Goal: Transaction & Acquisition: Purchase product/service

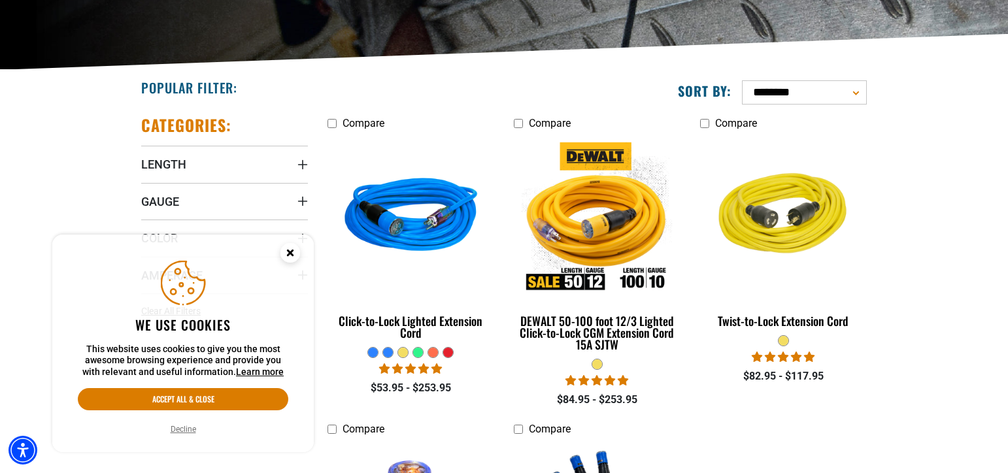
scroll to position [327, 0]
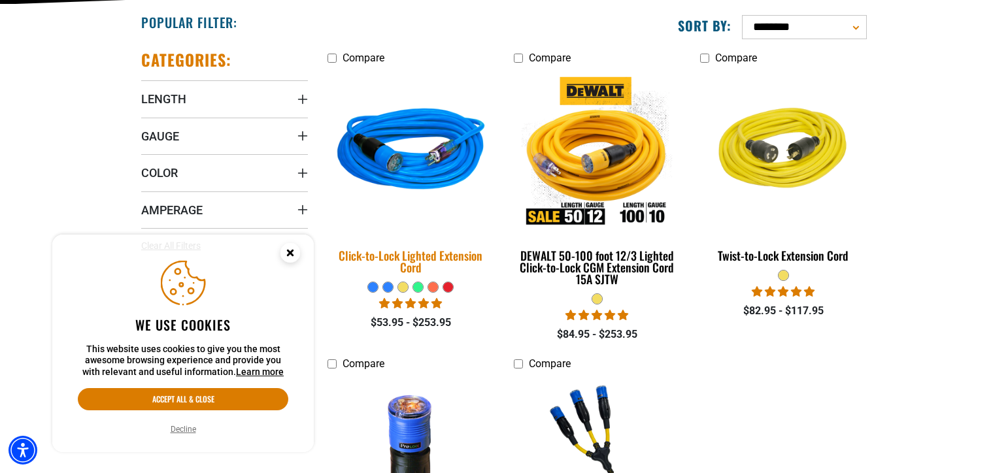
click at [402, 254] on div "Click-to-Lock Lighted Extension Cord" at bounding box center [411, 262] width 167 height 24
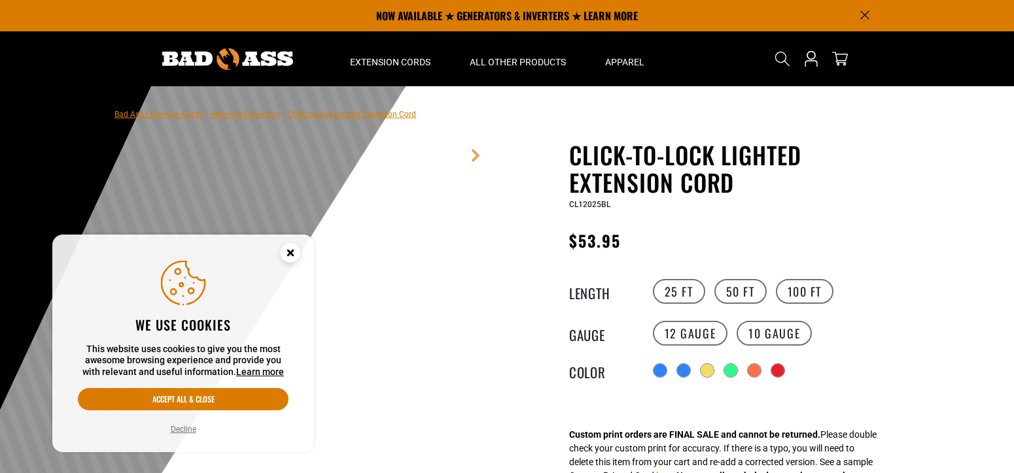
scroll to position [65, 0]
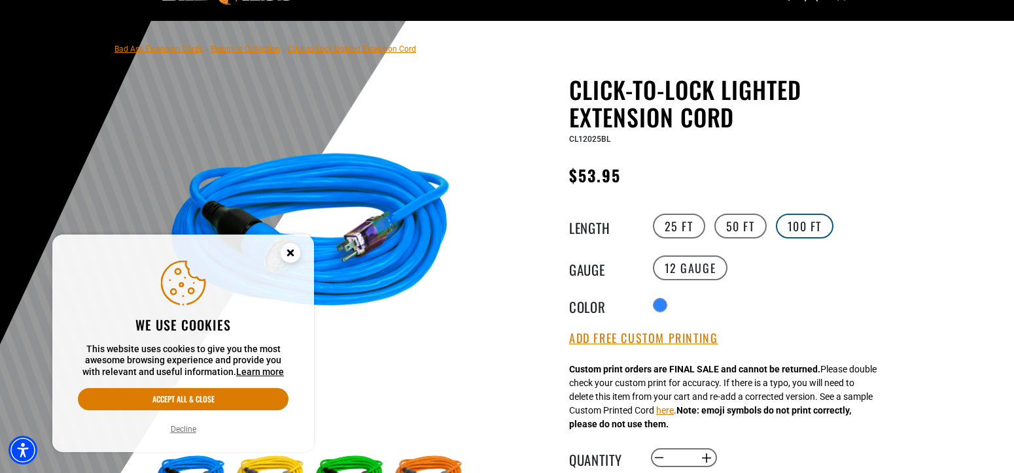
click at [785, 224] on label "100 FT" at bounding box center [805, 226] width 58 height 25
